Goal: Task Accomplishment & Management: Manage account settings

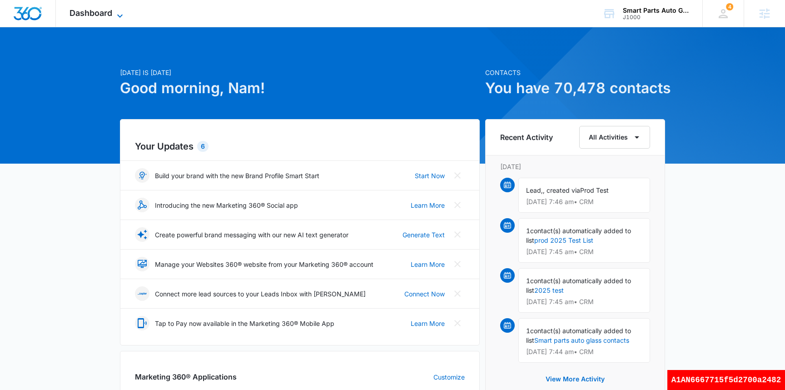
click at [107, 15] on span "Dashboard" at bounding box center [90, 13] width 43 height 10
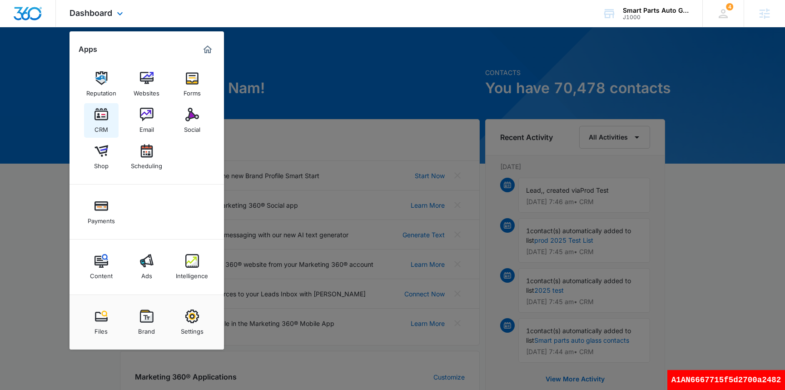
click at [99, 120] on img at bounding box center [101, 115] width 14 height 14
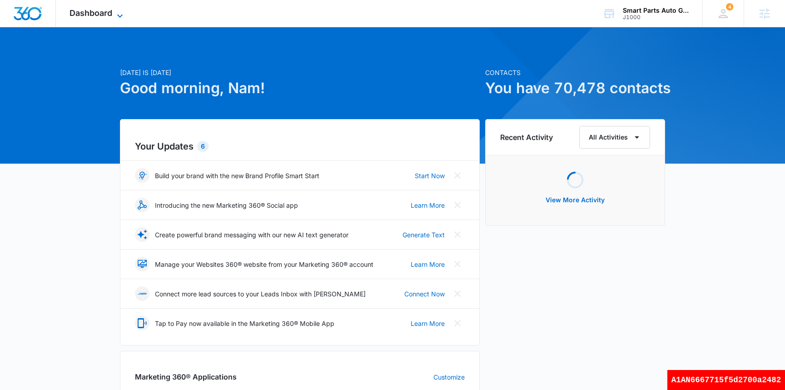
click at [98, 14] on span "Dashboard" at bounding box center [90, 13] width 43 height 10
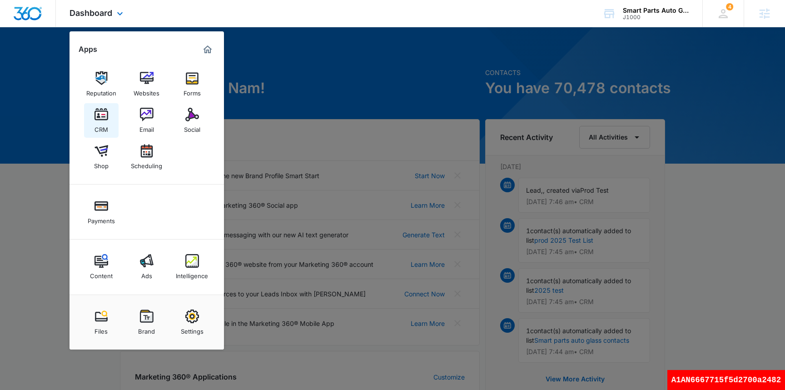
click at [109, 120] on link "CRM" at bounding box center [101, 120] width 35 height 35
